Goal: Transaction & Acquisition: Purchase product/service

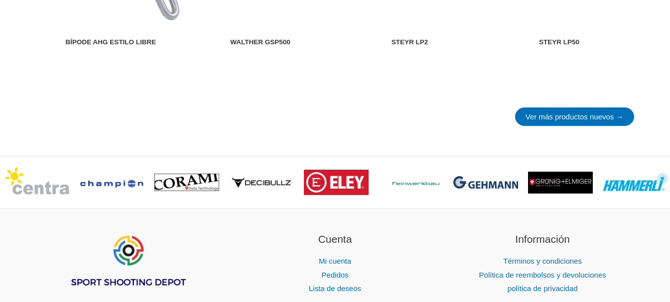
scroll to position [1444, 0]
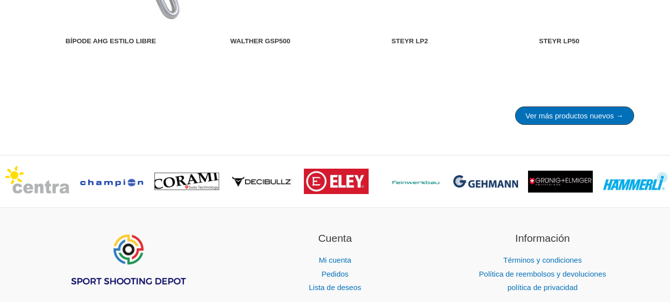
click at [525, 120] on font "Ver más productos nuevos →" at bounding box center [574, 116] width 98 height 8
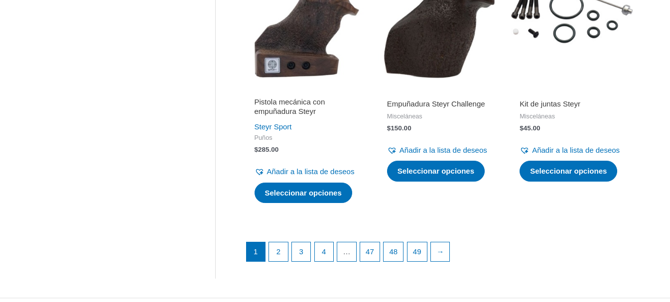
scroll to position [1543, 0]
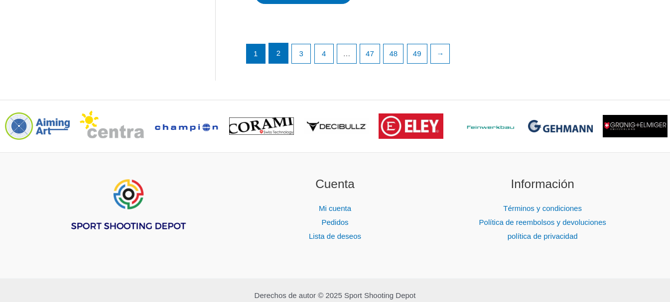
click at [277, 57] on font "2" at bounding box center [278, 53] width 4 height 8
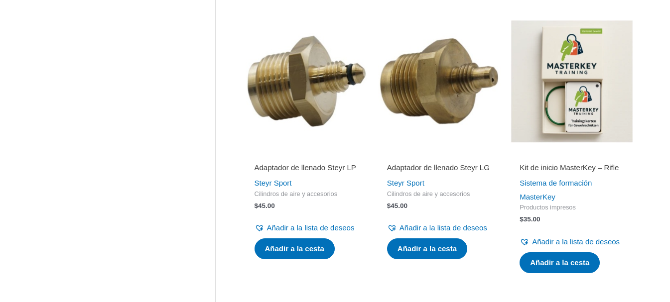
scroll to position [740, 0]
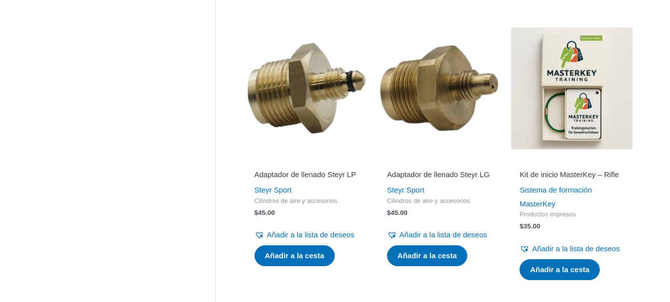
click at [535, 139] on img at bounding box center [571, 88] width 122 height 122
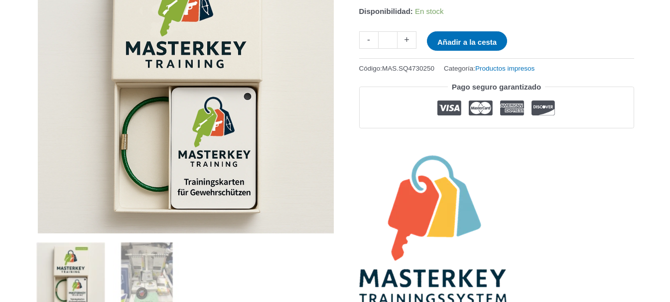
scroll to position [199, 0]
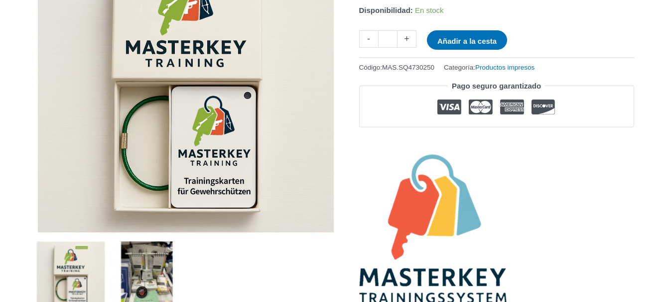
click at [147, 251] on img at bounding box center [147, 275] width 69 height 69
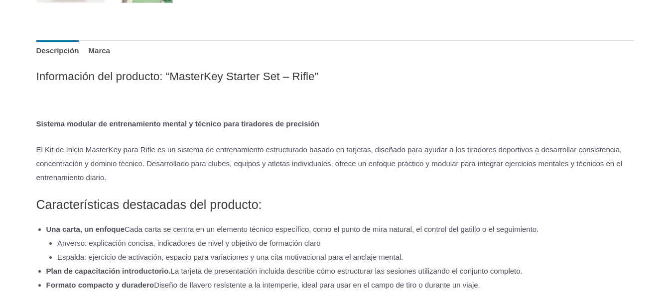
scroll to position [0, 0]
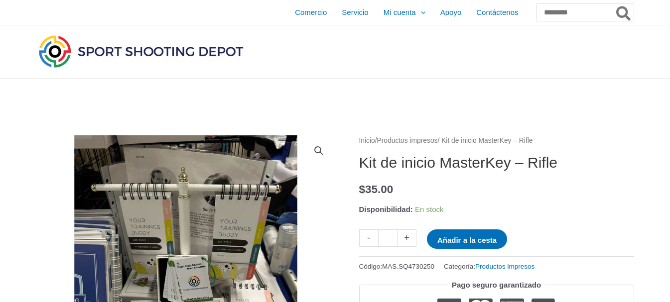
click at [125, 56] on img at bounding box center [140, 51] width 209 height 37
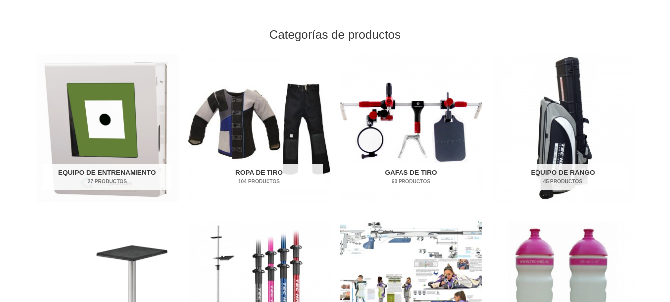
scroll to position [313, 0]
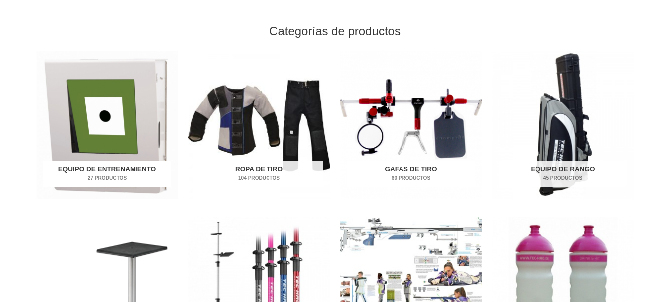
click at [124, 87] on img "Visita la categoría de producto Equipos de Entrenamiento" at bounding box center [107, 125] width 142 height 148
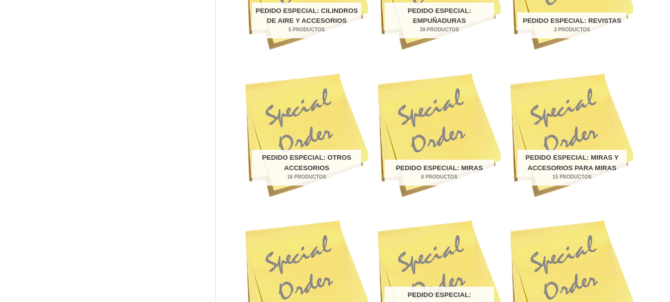
scroll to position [249, 0]
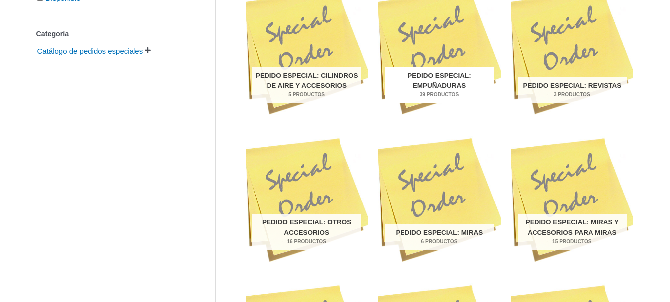
click at [440, 77] on font "Pedido especial: empuñaduras" at bounding box center [439, 80] width 64 height 17
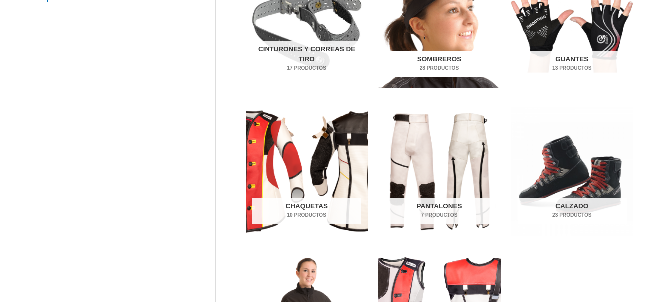
scroll to position [299, 0]
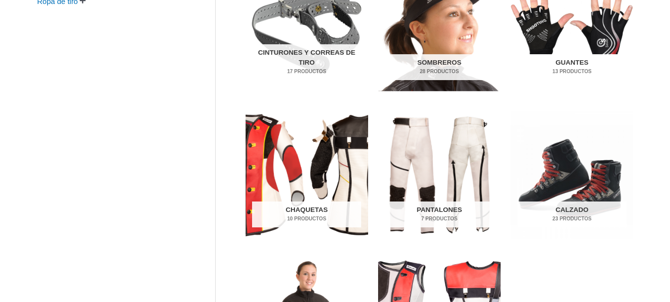
click at [587, 44] on img "Visita la categoría de productos Guantes" at bounding box center [571, 28] width 122 height 128
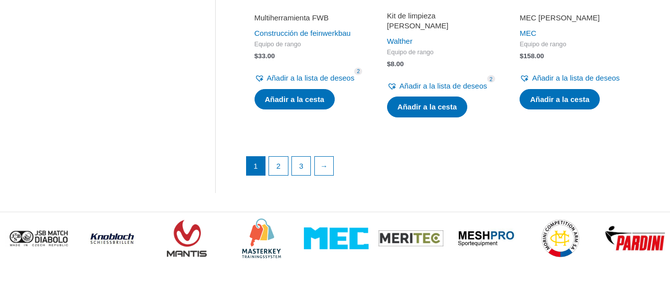
scroll to position [1643, 0]
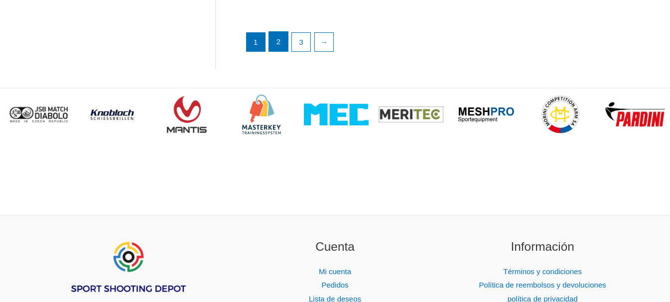
click at [281, 52] on link "2" at bounding box center [278, 42] width 19 height 20
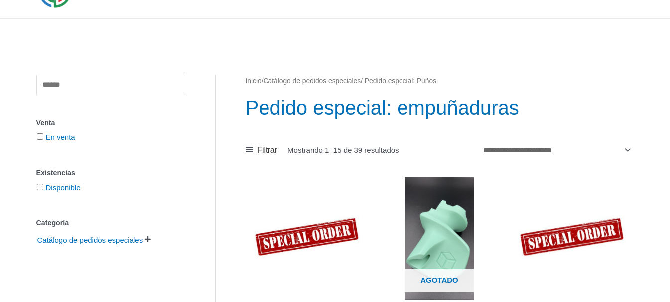
scroll to position [25, 0]
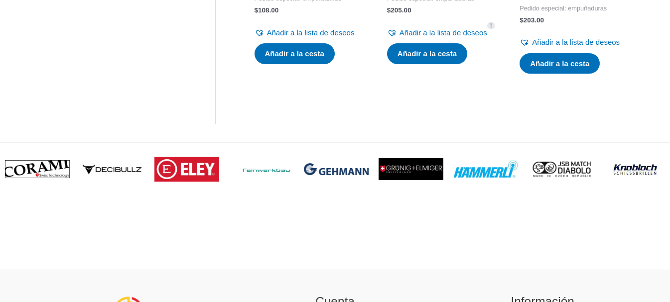
scroll to position [498, 0]
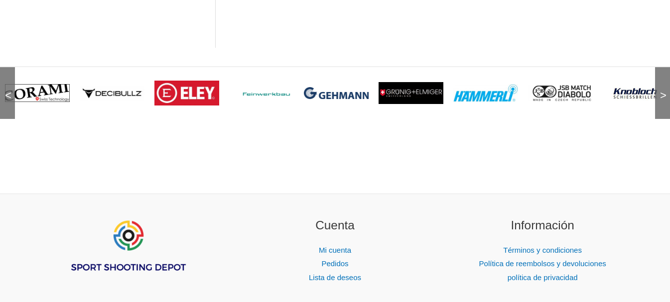
click at [405, 104] on img at bounding box center [410, 93] width 65 height 22
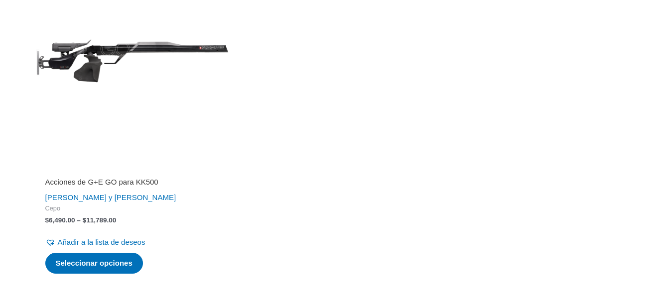
scroll to position [1295, 0]
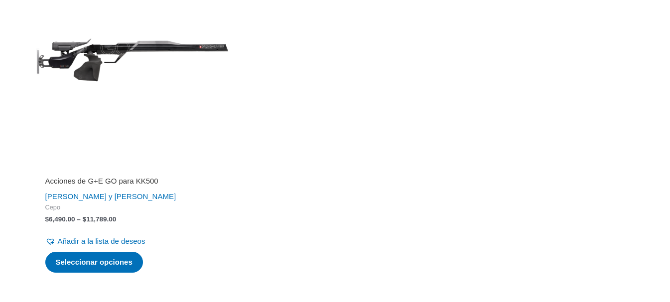
click at [100, 56] on img at bounding box center [132, 60] width 193 height 193
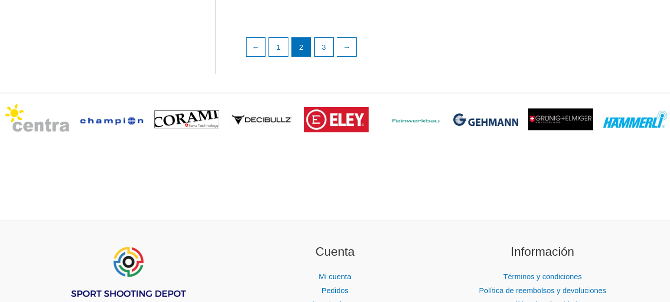
scroll to position [1693, 0]
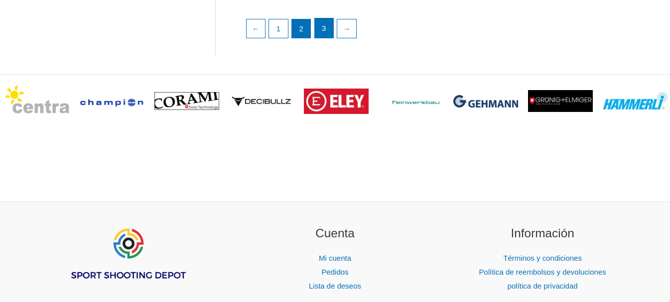
click at [330, 38] on link "3" at bounding box center [324, 28] width 19 height 20
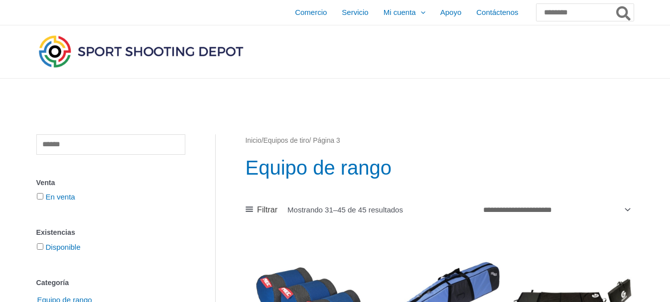
click at [123, 61] on img at bounding box center [140, 51] width 209 height 37
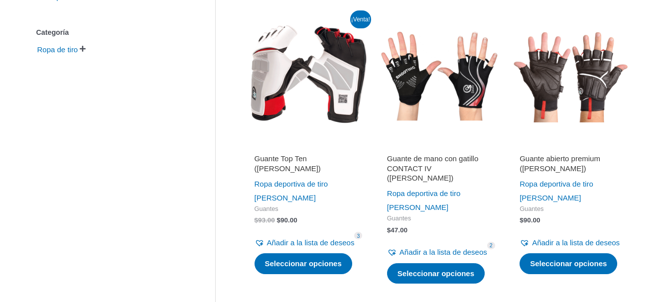
scroll to position [243, 0]
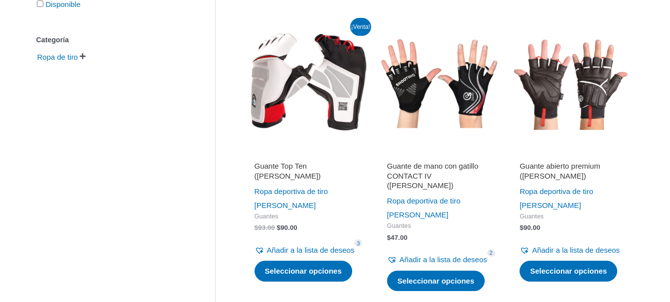
click at [442, 77] on img at bounding box center [439, 82] width 122 height 122
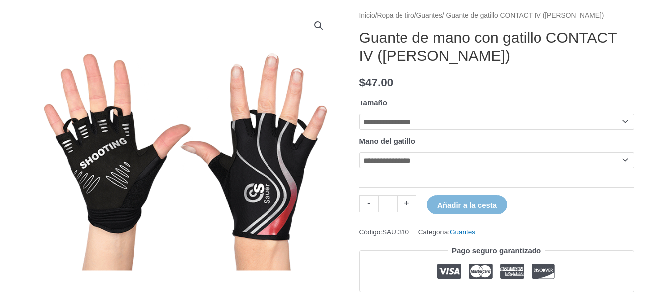
scroll to position [149, 0]
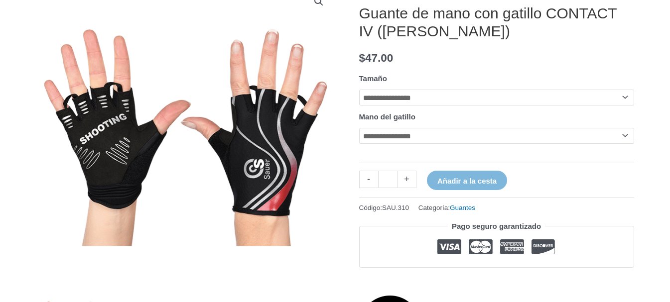
click at [425, 100] on select "**********" at bounding box center [496, 98] width 275 height 16
select select "*"
click at [359, 90] on select "**********" at bounding box center [496, 98] width 275 height 16
click at [402, 142] on select "**********" at bounding box center [496, 136] width 275 height 16
select select "*****"
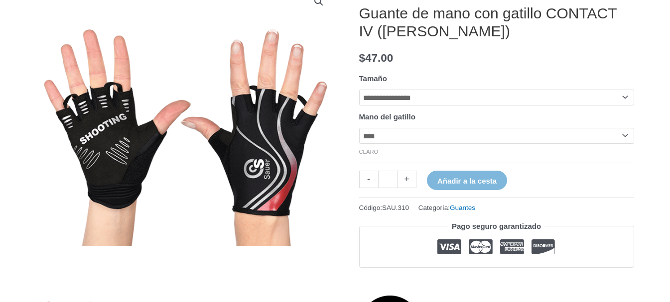
click at [359, 129] on select "**********" at bounding box center [496, 136] width 275 height 16
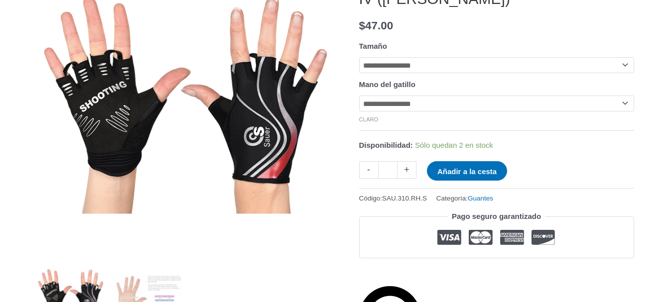
scroll to position [199, 0]
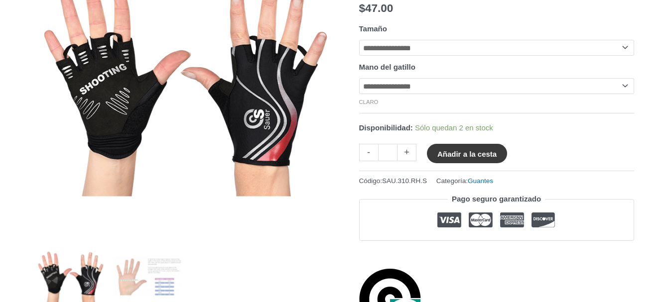
click at [478, 158] on font "Añadir a la cesta" at bounding box center [466, 154] width 59 height 8
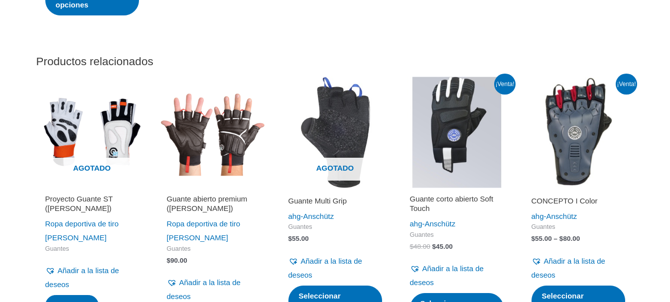
scroll to position [1543, 0]
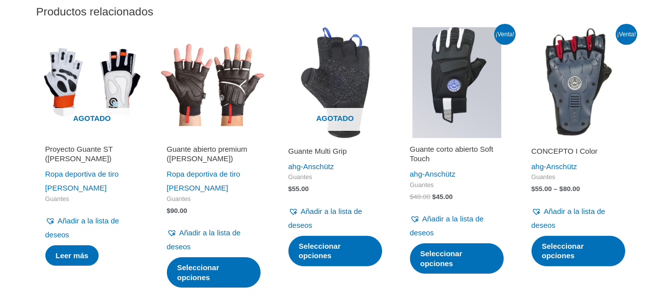
click at [445, 110] on img at bounding box center [457, 83] width 112 height 112
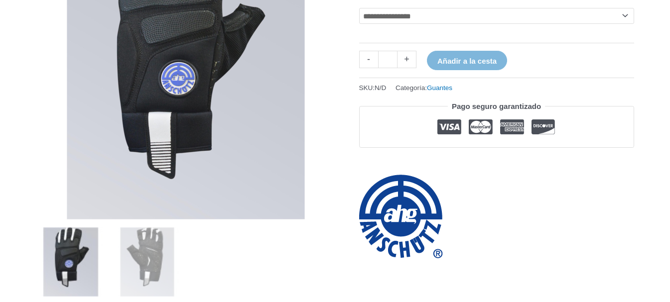
scroll to position [299, 0]
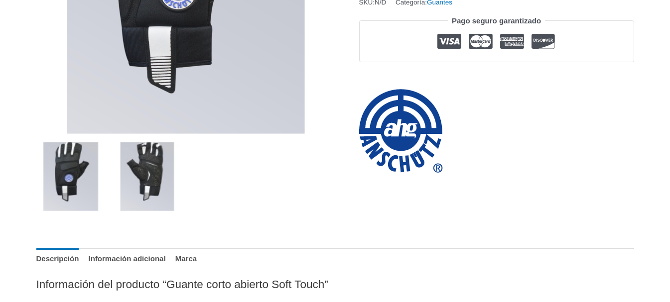
click at [137, 163] on img at bounding box center [147, 176] width 69 height 69
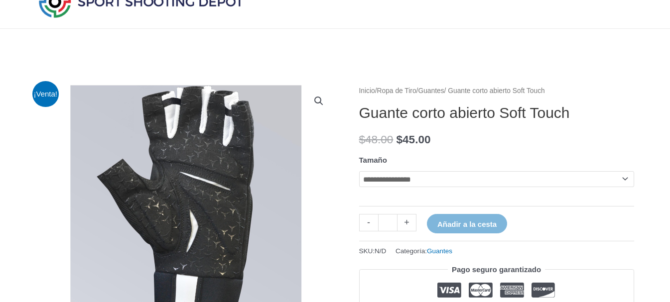
scroll to position [100, 0]
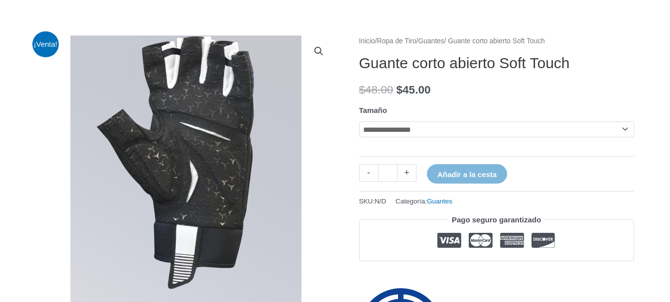
click at [387, 134] on select "**********" at bounding box center [496, 129] width 275 height 16
select select "*"
click at [359, 121] on select "**********" at bounding box center [496, 129] width 275 height 16
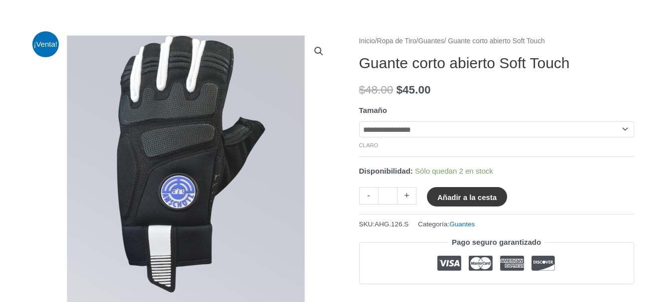
click at [453, 197] on font "Añadir a la cesta" at bounding box center [466, 197] width 59 height 8
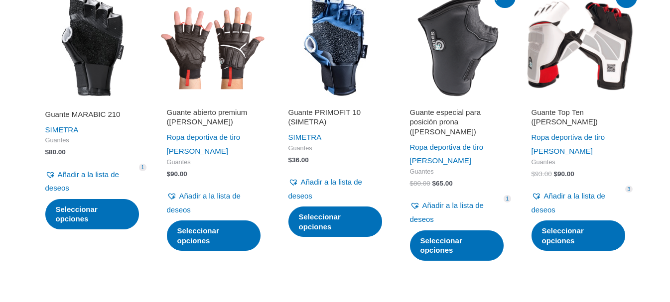
scroll to position [1095, 0]
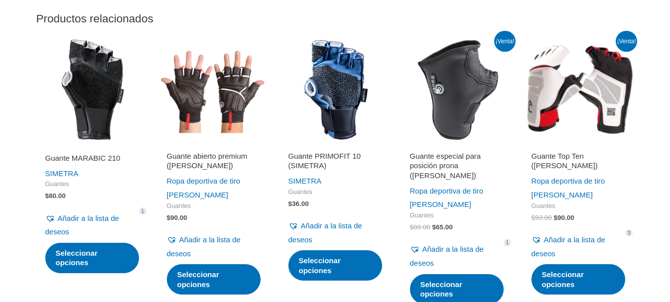
click at [227, 103] on img at bounding box center [214, 90] width 112 height 112
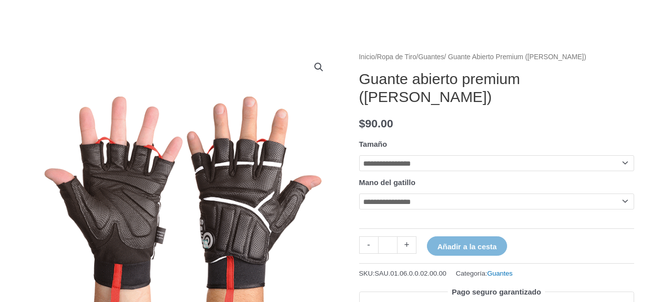
scroll to position [149, 0]
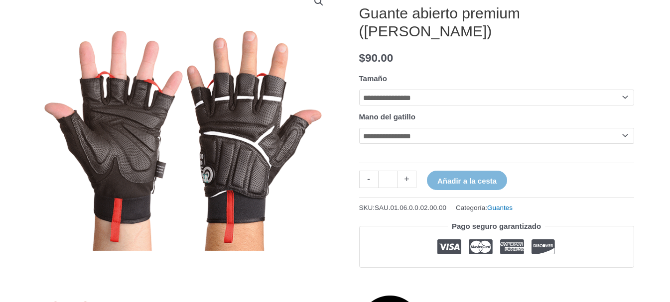
click at [394, 90] on select "**********" at bounding box center [496, 98] width 275 height 16
select select "*"
click at [359, 90] on select "**********" at bounding box center [496, 98] width 275 height 16
click at [390, 128] on select "**********" at bounding box center [496, 136] width 275 height 16
select select "*****"
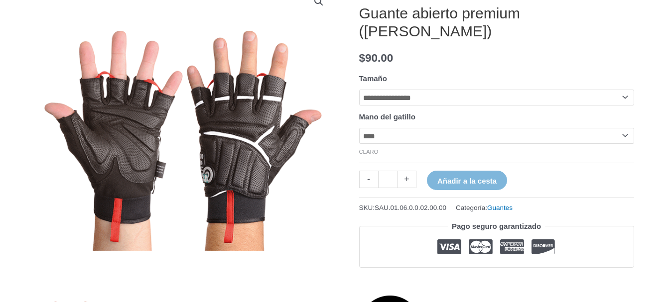
click at [359, 128] on select "**********" at bounding box center [496, 136] width 275 height 16
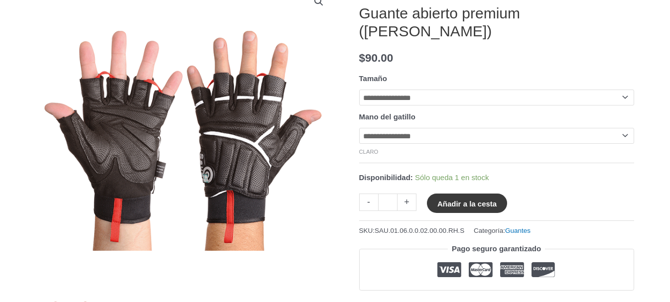
click at [456, 194] on button "Añadir a la cesta" at bounding box center [467, 203] width 80 height 19
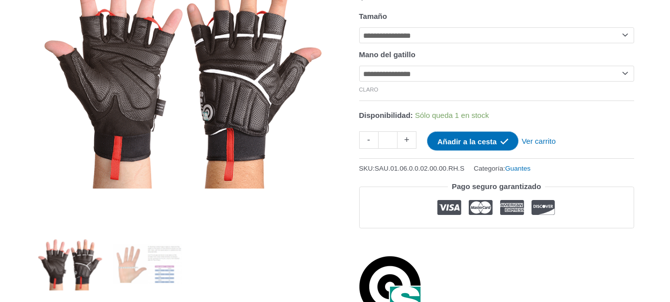
scroll to position [220, 0]
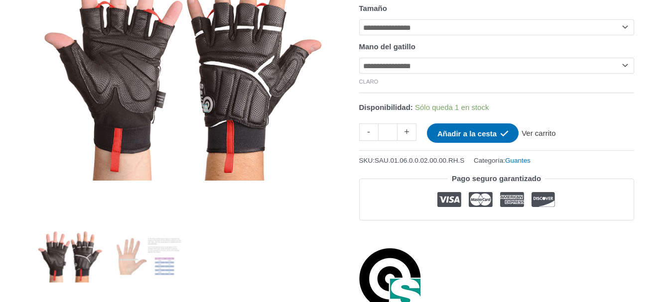
click at [555, 129] on font "Ver carrito" at bounding box center [538, 133] width 34 height 8
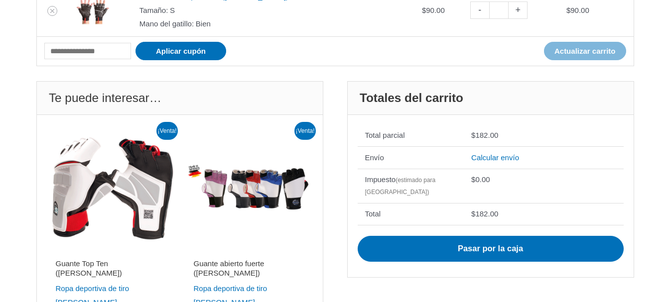
scroll to position [349, 0]
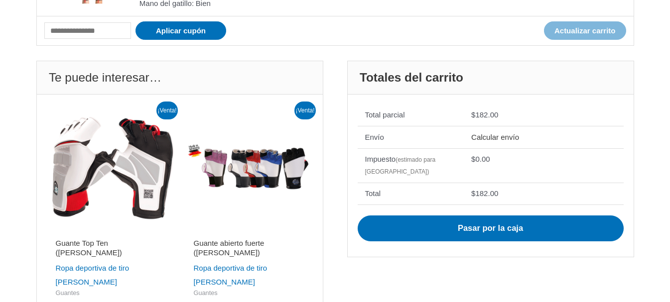
click at [510, 137] on font "Calcular envío" at bounding box center [495, 137] width 48 height 8
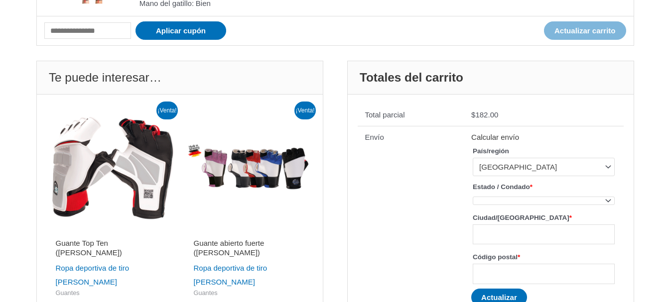
scroll to position [398, 0]
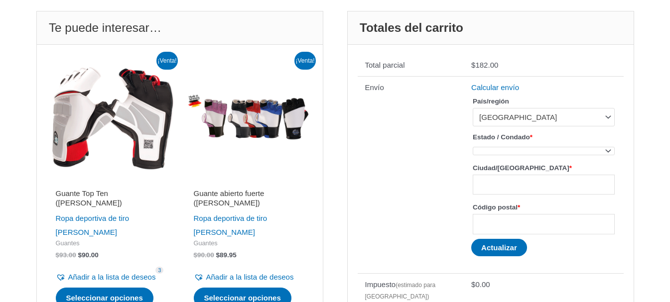
click at [507, 151] on span at bounding box center [543, 151] width 141 height 8
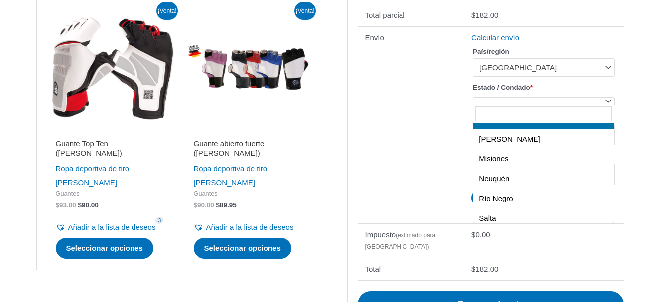
scroll to position [249, 0]
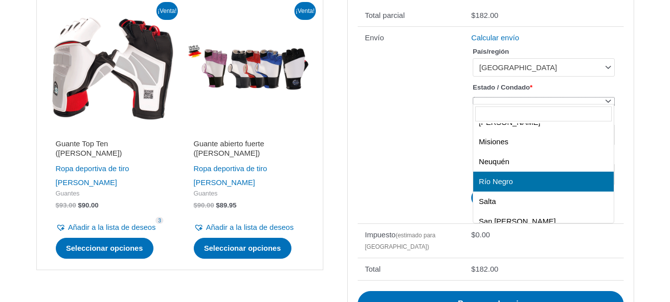
select select "*"
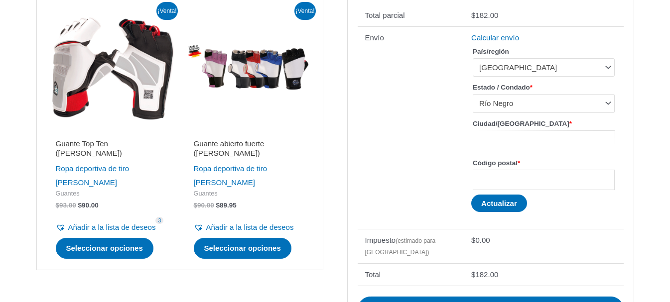
click at [514, 140] on input "Ciudad/Pueblo *" at bounding box center [543, 140] width 141 height 20
type input "*****"
click at [515, 183] on input "Código postal *" at bounding box center [543, 180] width 141 height 20
type input "****"
click at [479, 203] on button "Actualizar" at bounding box center [499, 203] width 56 height 17
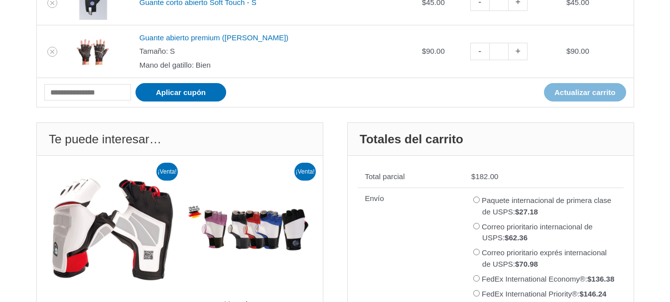
scroll to position [165, 0]
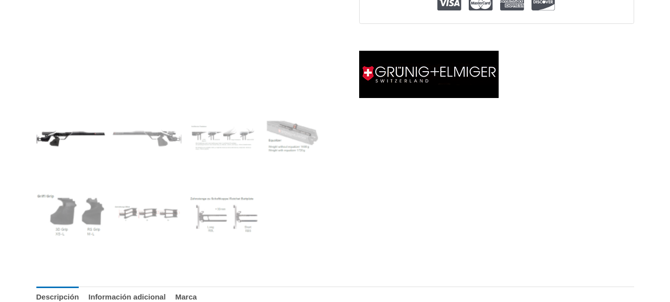
scroll to position [349, 0]
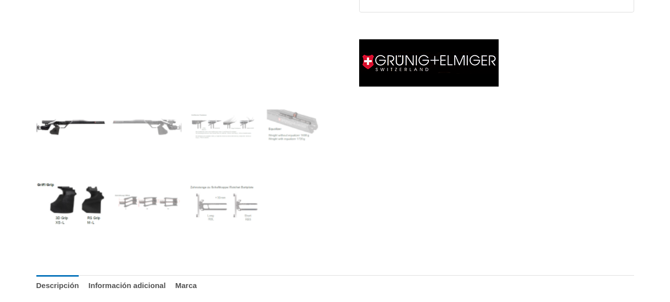
click at [63, 209] on img at bounding box center [70, 203] width 69 height 69
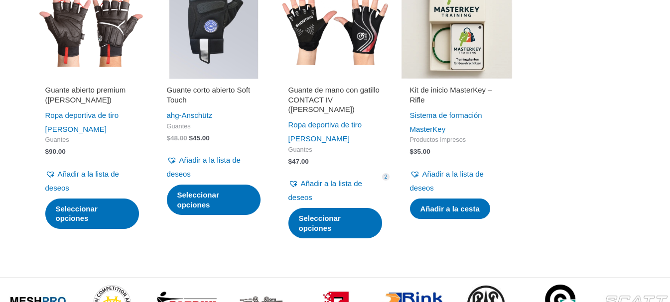
scroll to position [2738, 0]
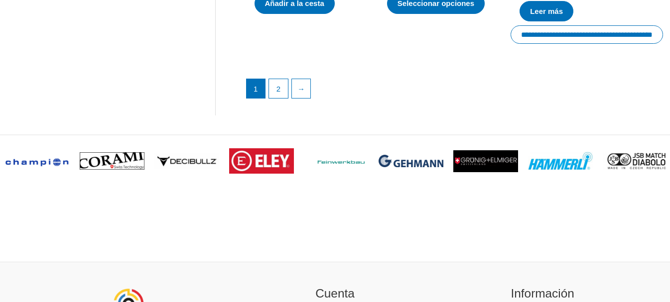
scroll to position [1567, 0]
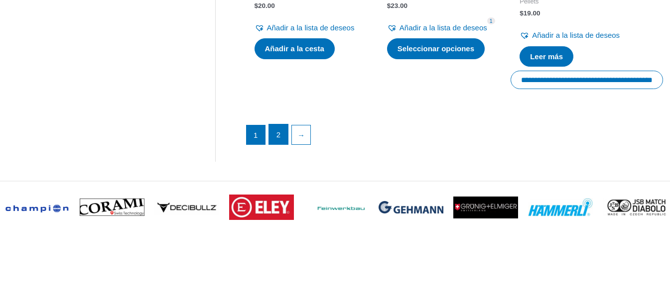
click at [273, 144] on link "2" at bounding box center [278, 134] width 19 height 20
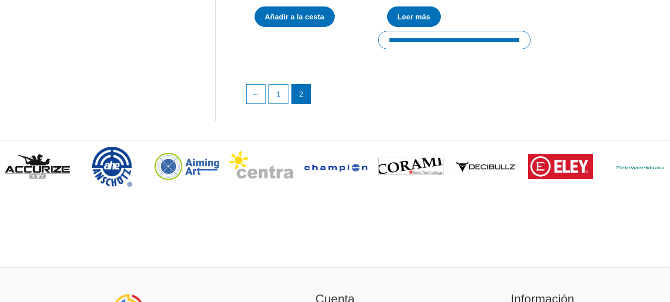
scroll to position [443, 0]
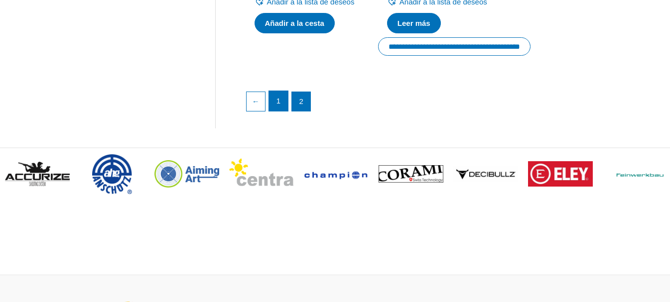
click at [277, 105] on font "1" at bounding box center [278, 101] width 4 height 8
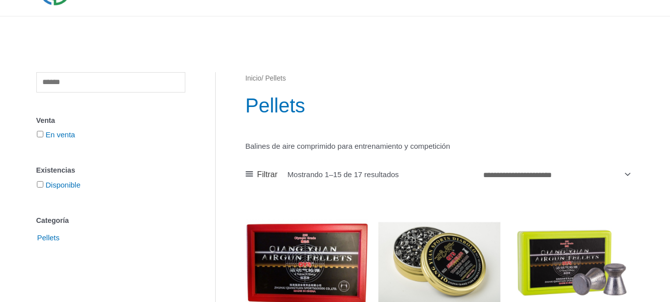
scroll to position [199, 0]
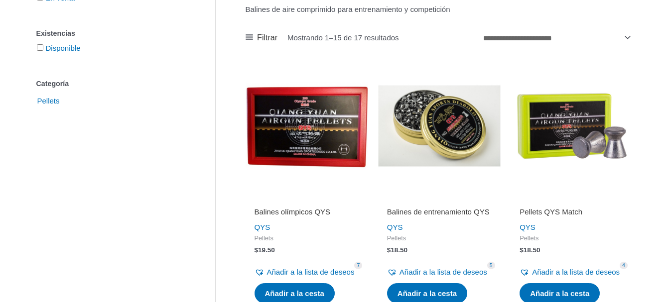
click at [429, 146] on img at bounding box center [439, 126] width 122 height 122
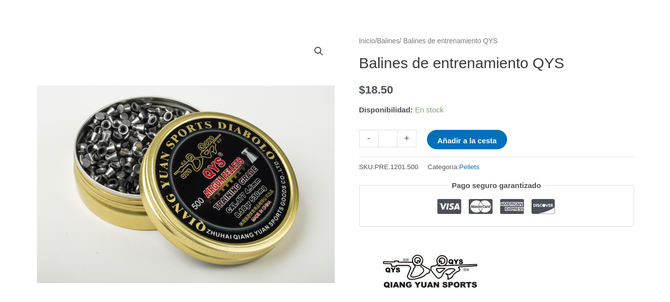
scroll to position [149, 0]
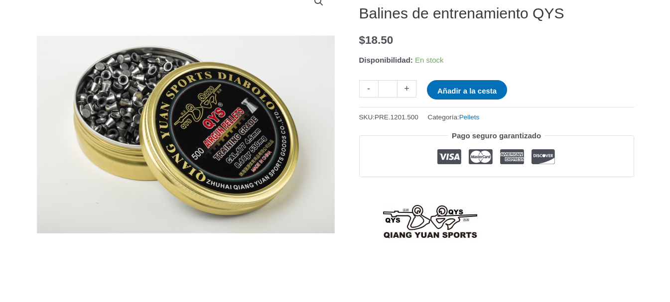
click at [410, 92] on link "+" at bounding box center [406, 88] width 19 height 17
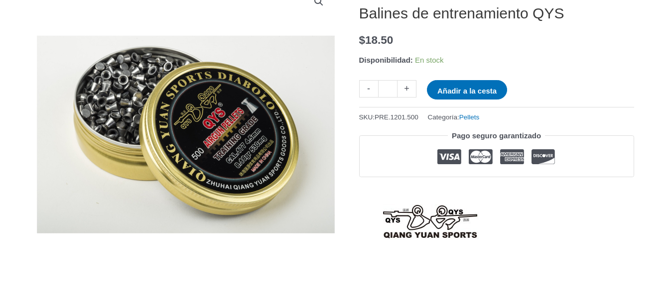
click at [410, 92] on link "+" at bounding box center [406, 88] width 19 height 17
type input "**"
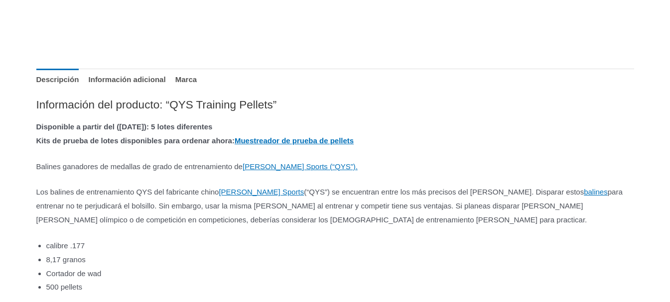
scroll to position [398, 0]
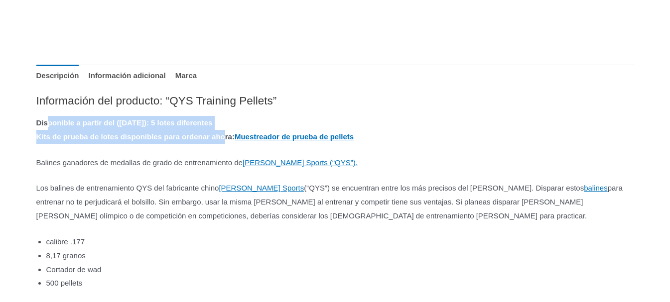
drag, startPoint x: 48, startPoint y: 122, endPoint x: 259, endPoint y: 137, distance: 211.6
click at [259, 137] on p "Disponible a partir del (20/01/2024): 5 lotes diferentes Kits de prueba de lote…" at bounding box center [334, 130] width 597 height 28
click at [294, 137] on font "Muestreador de prueba de pellets" at bounding box center [294, 136] width 119 height 8
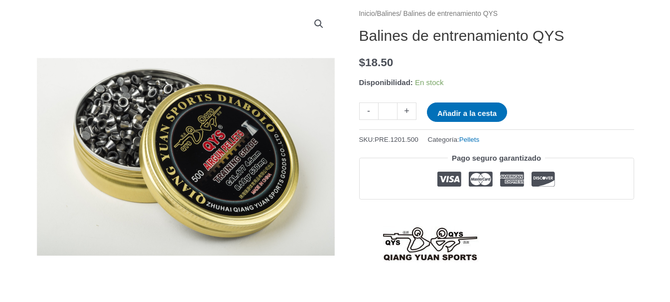
scroll to position [149, 0]
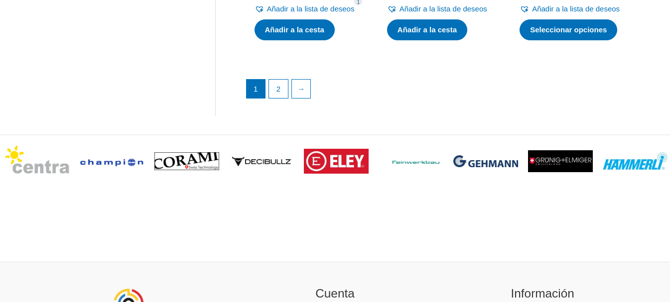
scroll to position [1643, 0]
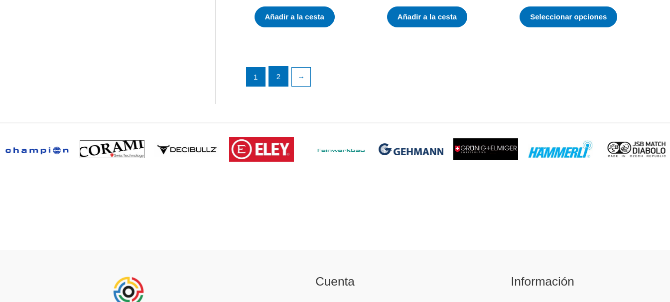
click at [275, 87] on link "2" at bounding box center [278, 77] width 19 height 20
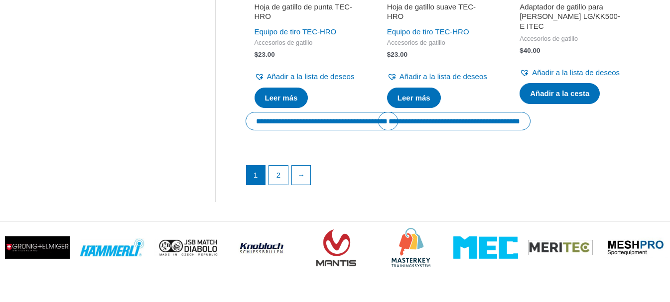
scroll to position [1543, 0]
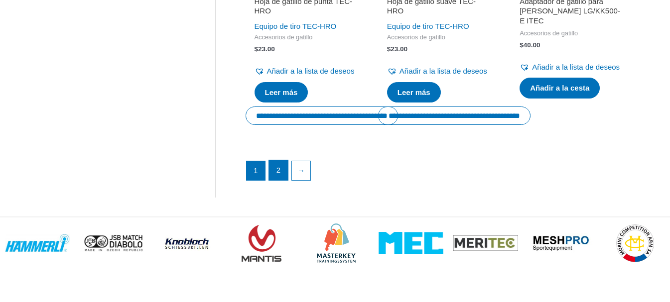
click at [277, 174] on font "2" at bounding box center [278, 170] width 4 height 8
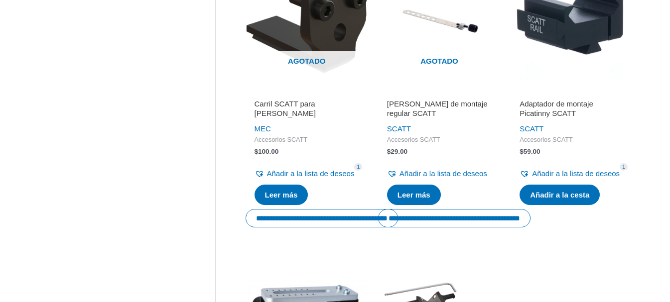
scroll to position [896, 0]
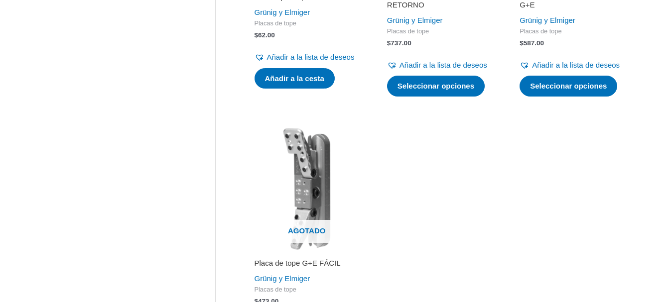
scroll to position [448, 0]
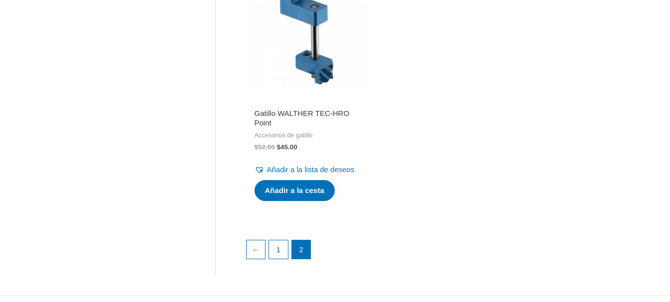
scroll to position [548, 0]
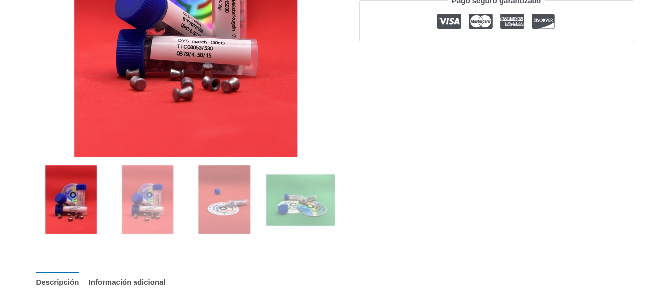
scroll to position [299, 0]
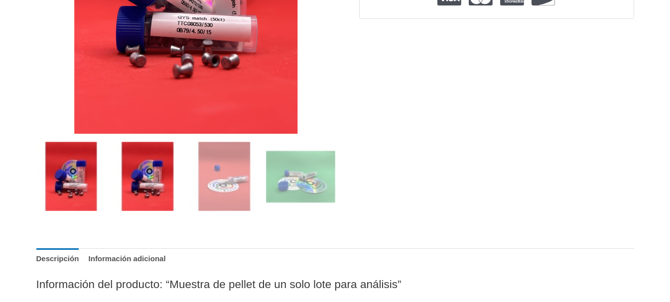
click at [135, 176] on img at bounding box center [147, 176] width 69 height 69
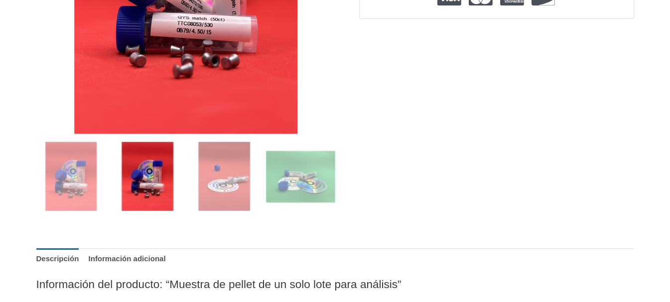
scroll to position [249, 0]
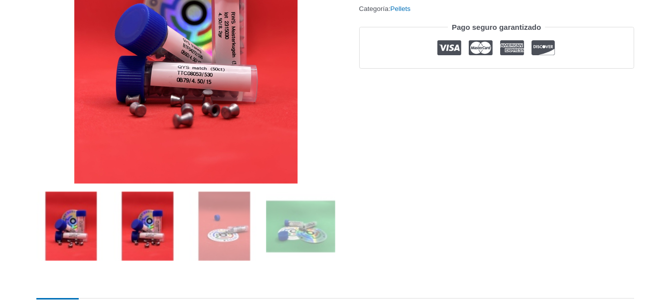
click at [82, 219] on img at bounding box center [70, 226] width 69 height 69
click at [148, 219] on img at bounding box center [147, 226] width 69 height 69
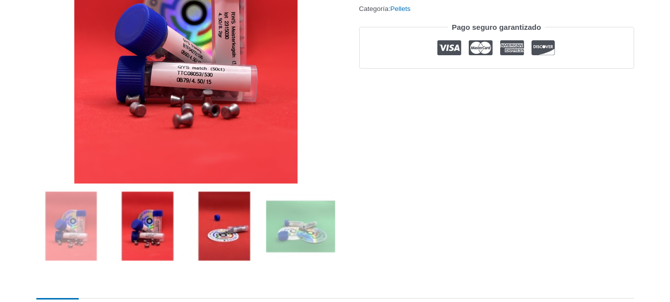
click at [205, 224] on img at bounding box center [223, 226] width 69 height 69
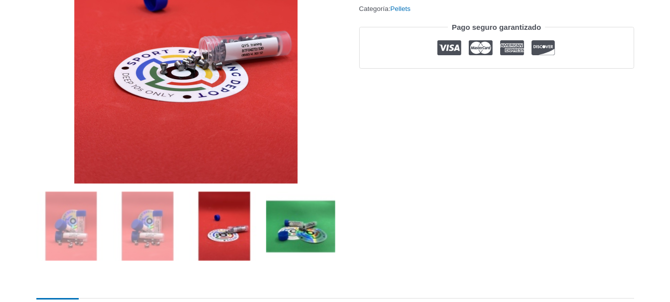
click at [298, 229] on img at bounding box center [300, 226] width 69 height 69
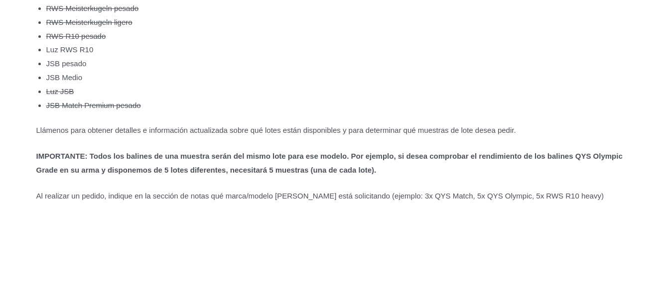
scroll to position [697, 0]
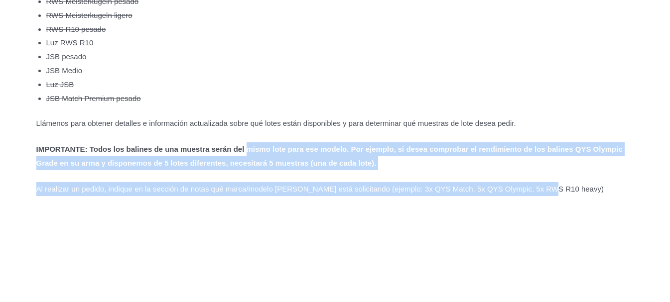
drag, startPoint x: 284, startPoint y: 153, endPoint x: 615, endPoint y: 187, distance: 332.8
click at [621, 187] on div "Información del producto: “Muestra de pellet de un solo lote para análisis” Mue…" at bounding box center [334, 37] width 597 height 317
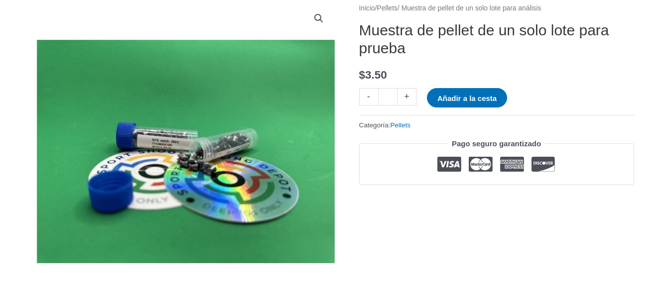
scroll to position [149, 0]
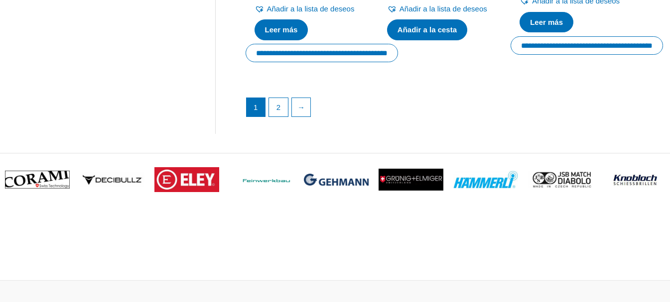
scroll to position [1693, 0]
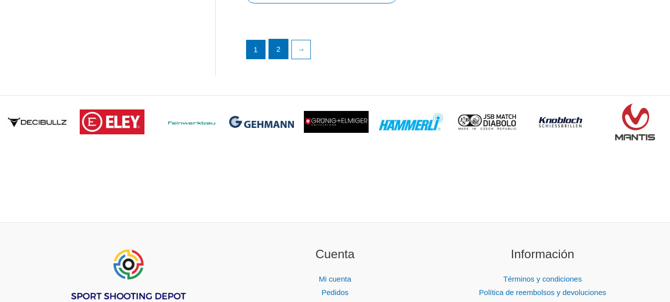
click at [281, 59] on link "2" at bounding box center [278, 49] width 19 height 20
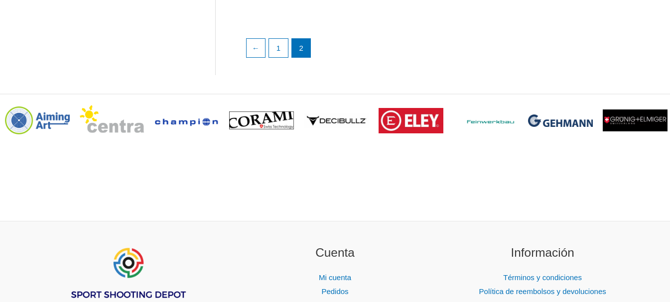
scroll to position [1344, 0]
